Goal: Transaction & Acquisition: Book appointment/travel/reservation

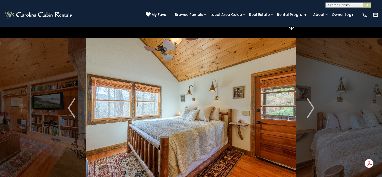
scroll to position [5, 0]
click at [307, 112] on img "Next" at bounding box center [311, 108] width 8 height 20
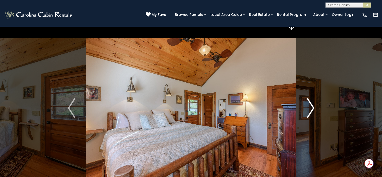
click at [307, 112] on img "Next" at bounding box center [311, 108] width 8 height 20
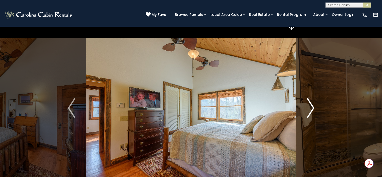
click at [307, 112] on img "Next" at bounding box center [311, 108] width 8 height 20
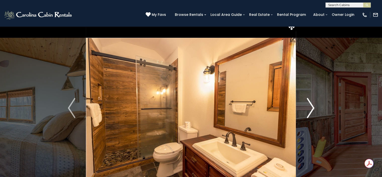
click at [307, 112] on img "Next" at bounding box center [311, 108] width 8 height 20
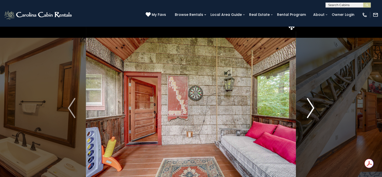
click at [307, 112] on img "Next" at bounding box center [311, 108] width 8 height 20
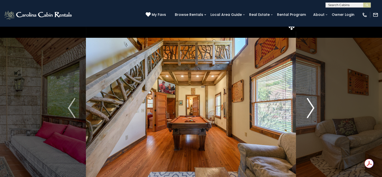
click at [307, 112] on img "Next" at bounding box center [311, 108] width 8 height 20
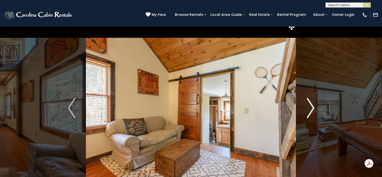
click at [307, 112] on img "Next" at bounding box center [311, 108] width 8 height 20
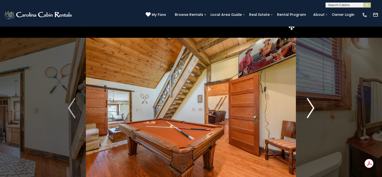
click at [307, 112] on img "Next" at bounding box center [311, 108] width 8 height 20
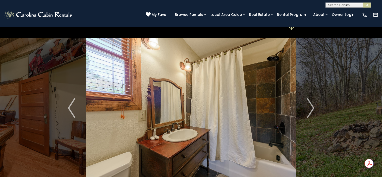
click at [294, 29] on icon at bounding box center [292, 27] width 6 height 6
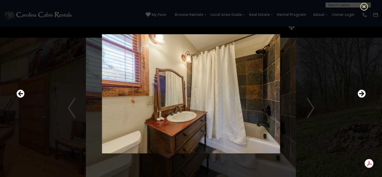
click at [366, 8] on icon at bounding box center [365, 7] width 8 height 8
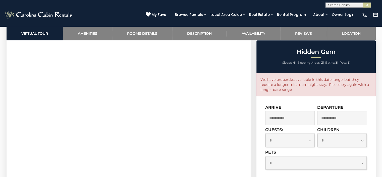
scroll to position [268, 0]
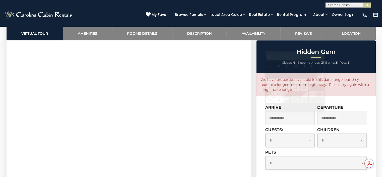
click at [301, 113] on input "**********" at bounding box center [290, 118] width 50 height 14
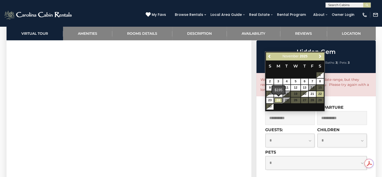
click at [276, 100] on link "24" at bounding box center [278, 100] width 9 height 6
type input "**********"
